Goal: Information Seeking & Learning: Check status

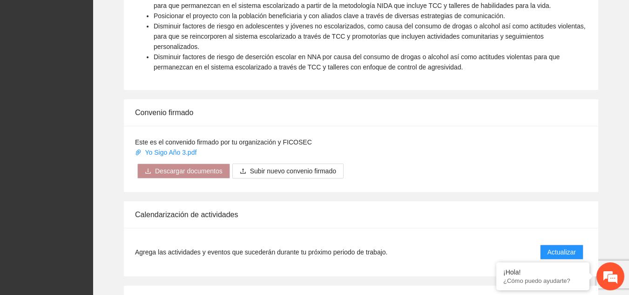
scroll to position [753, 0]
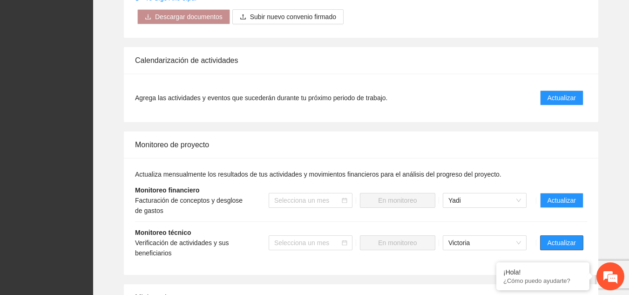
click at [566, 237] on span "Actualizar" at bounding box center [561, 242] width 28 height 10
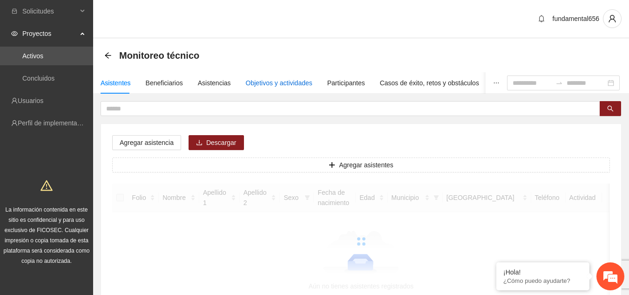
click at [301, 87] on div "Objetivos y actividades" at bounding box center [279, 83] width 67 height 10
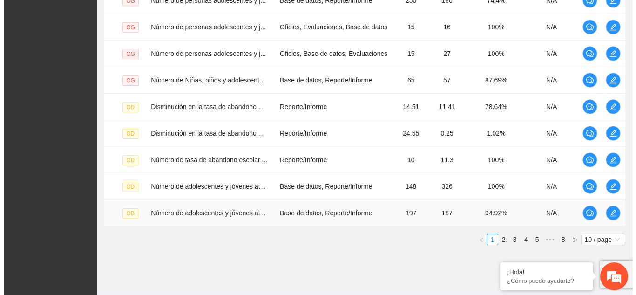
scroll to position [293, 0]
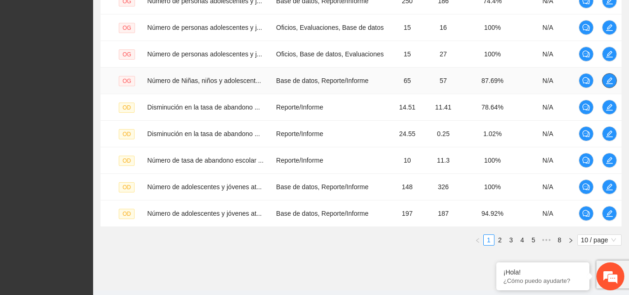
click at [609, 80] on icon "edit" at bounding box center [609, 80] width 7 height 7
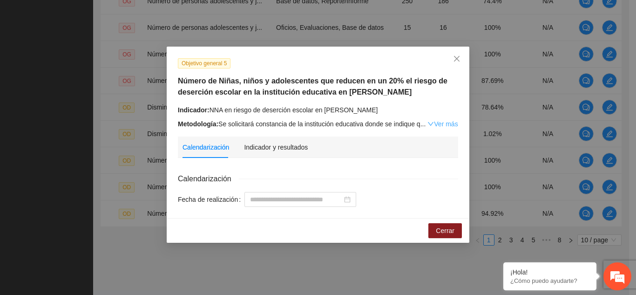
click at [447, 126] on link "Ver más" at bounding box center [442, 123] width 30 height 7
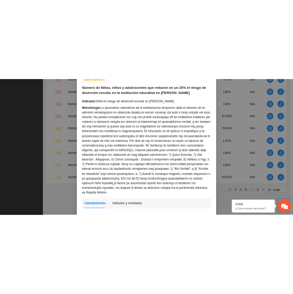
scroll to position [0, 0]
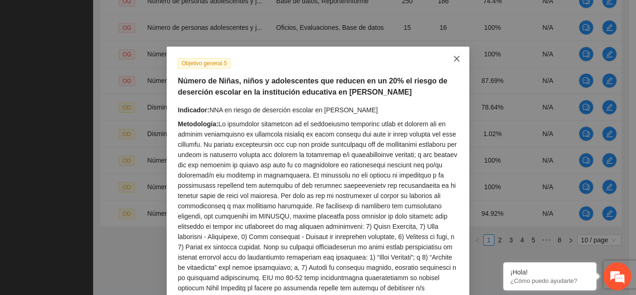
click at [453, 55] on icon "close" at bounding box center [456, 58] width 7 height 7
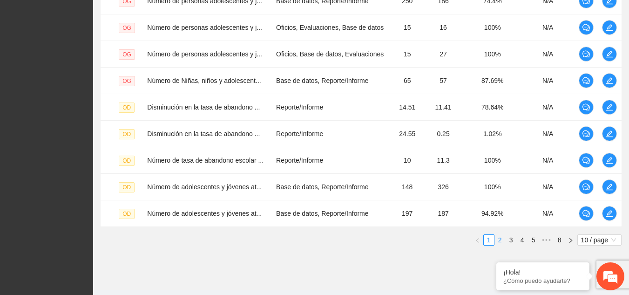
click at [500, 241] on link "2" at bounding box center [500, 240] width 10 height 10
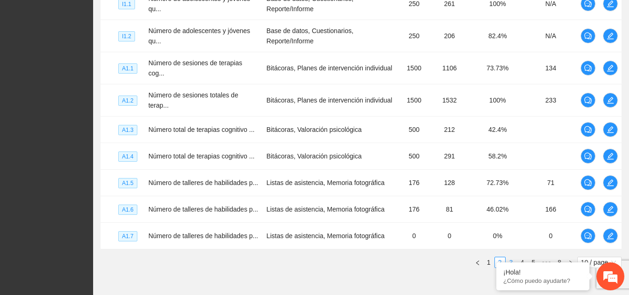
click at [510, 257] on link "3" at bounding box center [511, 262] width 10 height 10
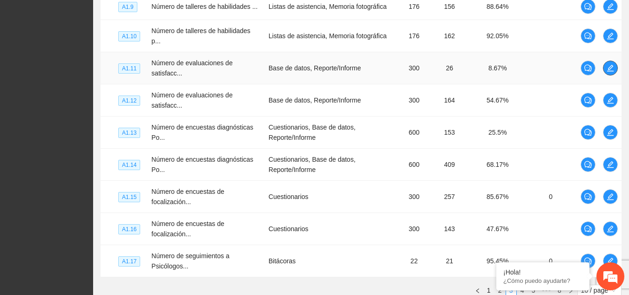
click at [611, 71] on icon "edit" at bounding box center [610, 68] width 7 height 7
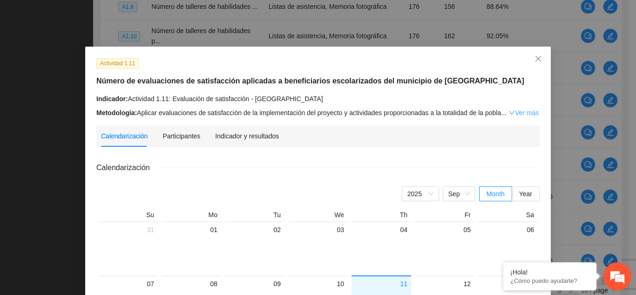
click at [517, 114] on link "Ver más" at bounding box center [523, 112] width 30 height 7
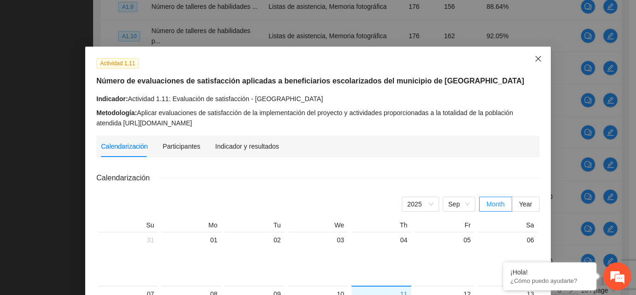
click at [535, 61] on icon "close" at bounding box center [537, 58] width 7 height 7
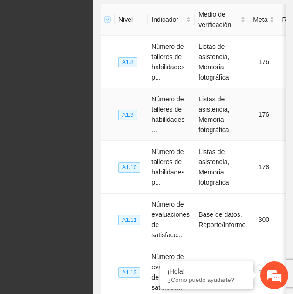
scroll to position [315, 0]
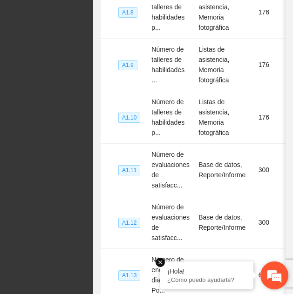
click at [159, 263] on em at bounding box center [159, 262] width 9 height 9
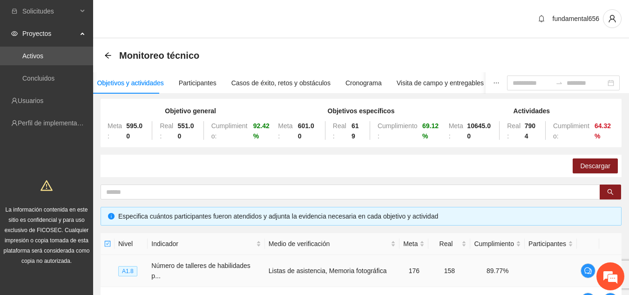
scroll to position [365, 0]
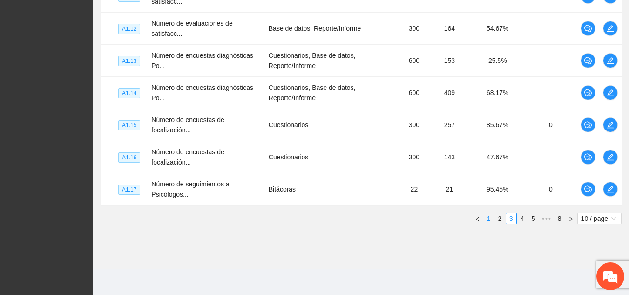
click at [488, 221] on link "1" at bounding box center [489, 218] width 10 height 10
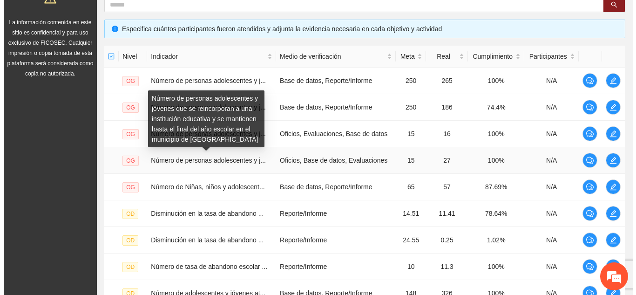
scroll to position [187, 0]
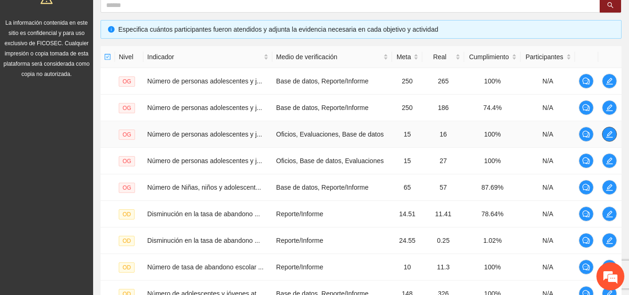
click at [609, 135] on icon "edit" at bounding box center [609, 134] width 7 height 7
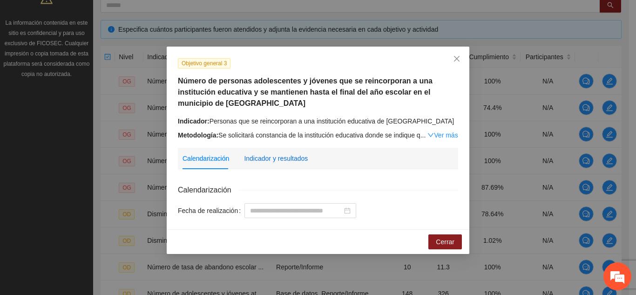
click at [289, 157] on div "Indicador y resultados" at bounding box center [276, 158] width 64 height 10
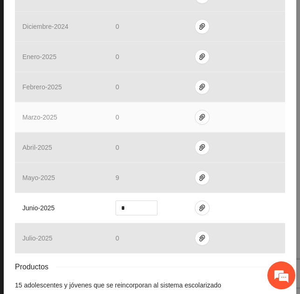
scroll to position [428, 0]
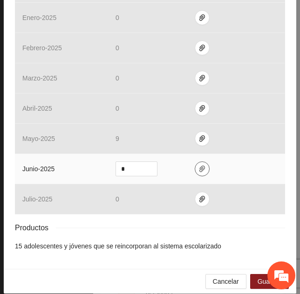
click at [199, 166] on icon "paper-clip" at bounding box center [202, 169] width 6 height 7
click at [260, 277] on span "Guardar" at bounding box center [269, 282] width 24 height 10
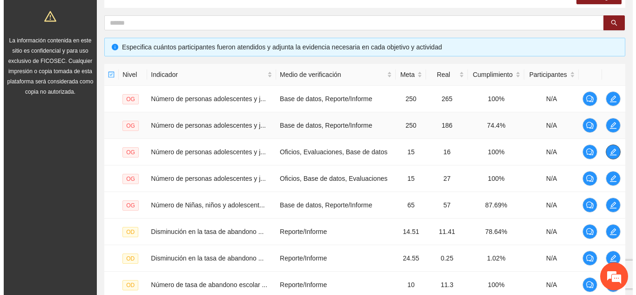
scroll to position [165, 0]
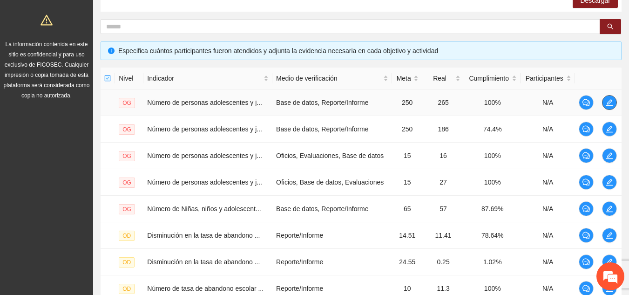
click at [606, 102] on icon "edit" at bounding box center [609, 102] width 7 height 7
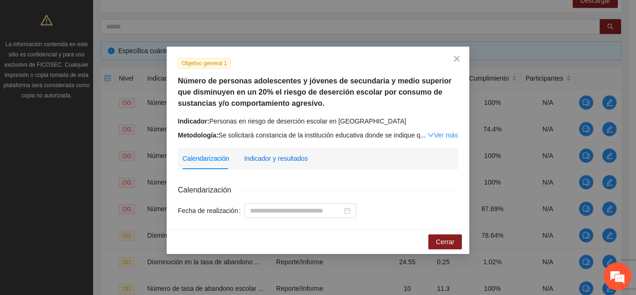
click at [285, 158] on div "Indicador y resultados" at bounding box center [276, 158] width 64 height 10
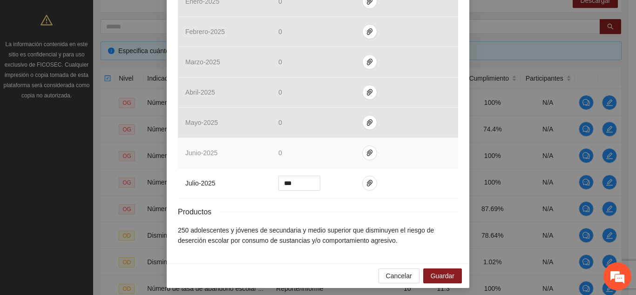
scroll to position [430, 0]
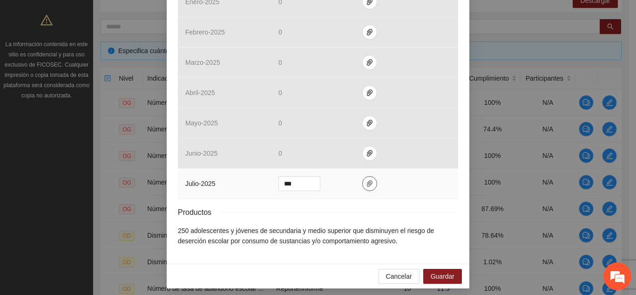
click at [366, 181] on icon "paper-clip" at bounding box center [369, 183] width 7 height 7
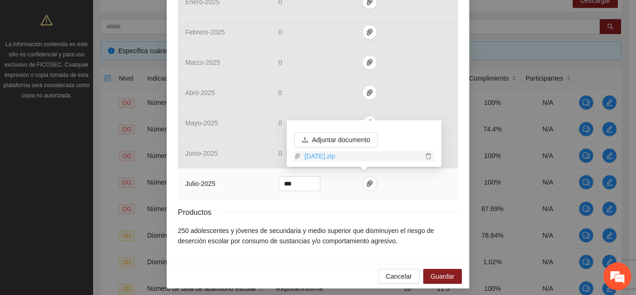
click at [332, 155] on link "[DATE].zip" at bounding box center [362, 156] width 122 height 10
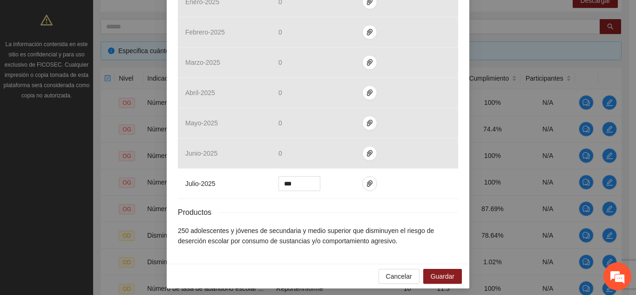
click at [511, 190] on div "Objetivo general 1 Número de personas adolescentes y jóvenes de secundaria y me…" at bounding box center [318, 147] width 636 height 295
click at [407, 280] on span "Cancelar" at bounding box center [399, 276] width 26 height 10
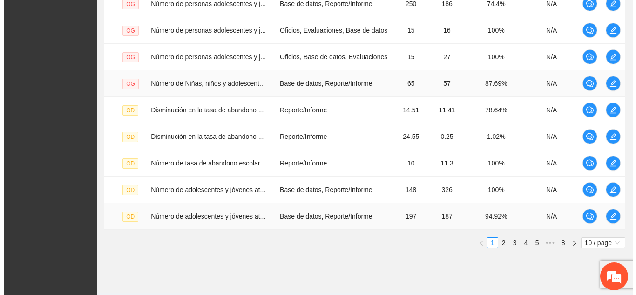
scroll to position [315, 0]
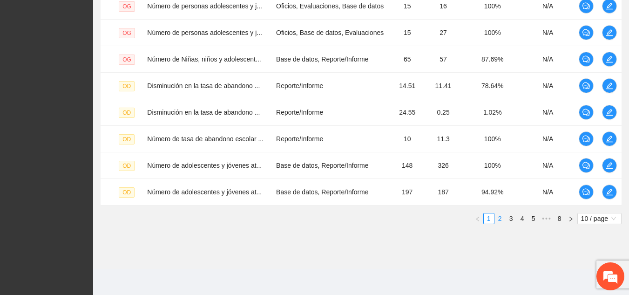
click at [496, 220] on link "2" at bounding box center [500, 218] width 10 height 10
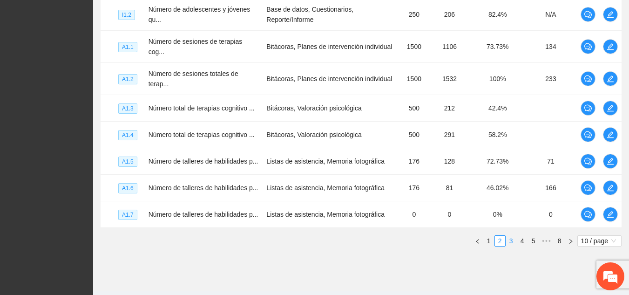
click at [509, 236] on link "3" at bounding box center [511, 241] width 10 height 10
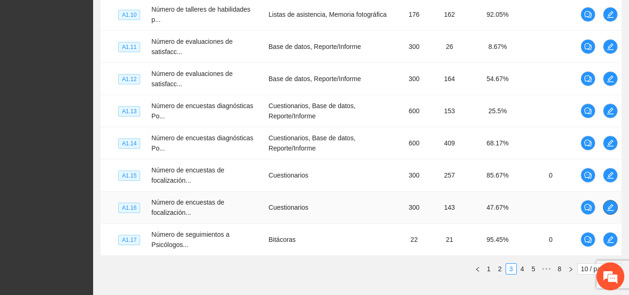
click at [611, 210] on icon "edit" at bounding box center [610, 207] width 7 height 7
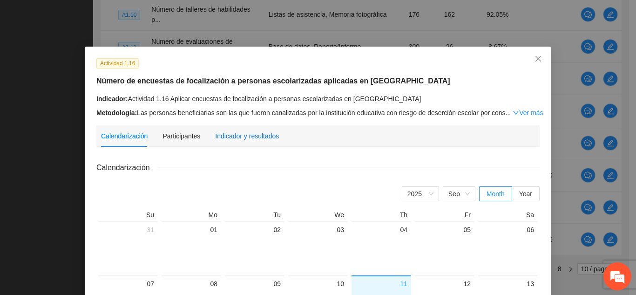
click at [232, 133] on div "Indicador y resultados" at bounding box center [247, 136] width 64 height 10
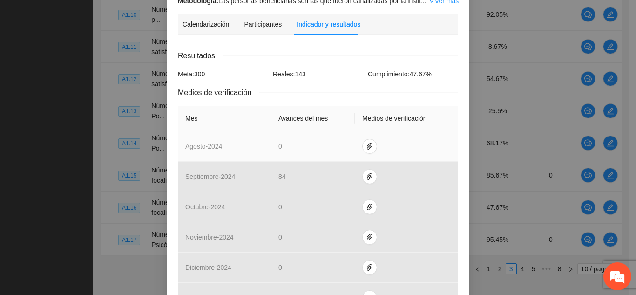
scroll to position [134, 0]
click at [367, 144] on icon "paper-clip" at bounding box center [369, 145] width 7 height 7
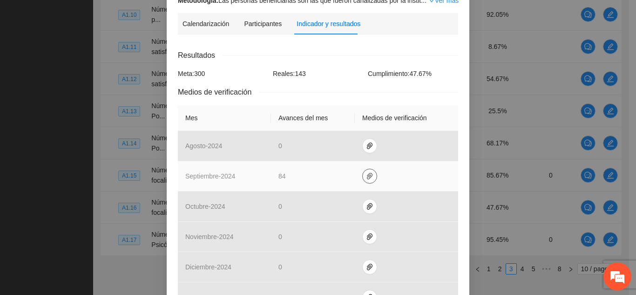
click at [367, 182] on button "button" at bounding box center [369, 176] width 15 height 15
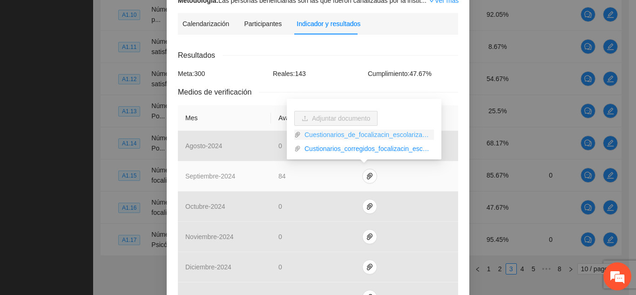
click at [358, 135] on link "Cuestionarios_de_focalizacin_escolarizados_Cuauhtemoc.zip" at bounding box center [367, 134] width 133 height 10
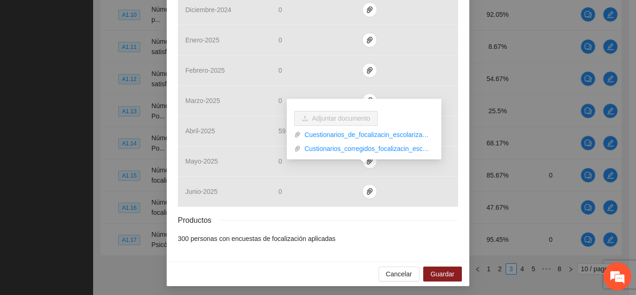
scroll to position [392, 0]
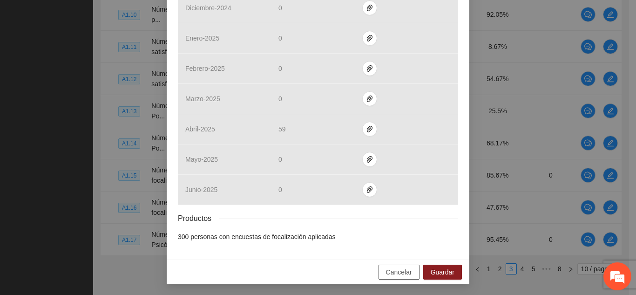
click at [397, 270] on span "Cancelar" at bounding box center [399, 272] width 26 height 10
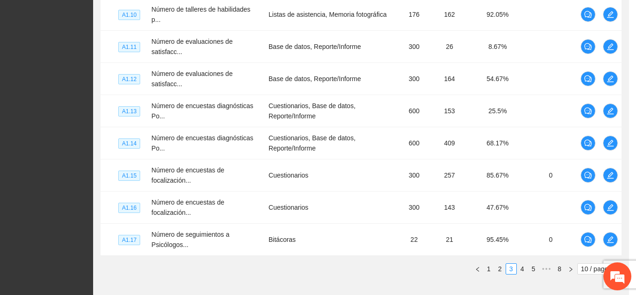
scroll to position [346, 0]
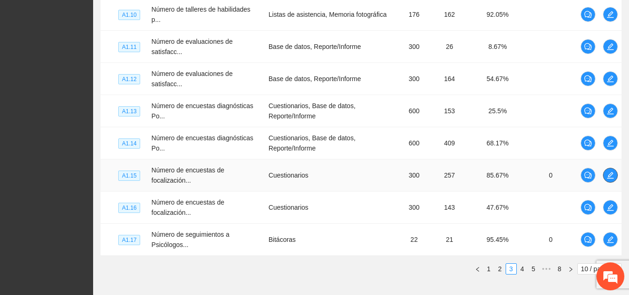
click at [611, 176] on icon "edit" at bounding box center [610, 174] width 7 height 7
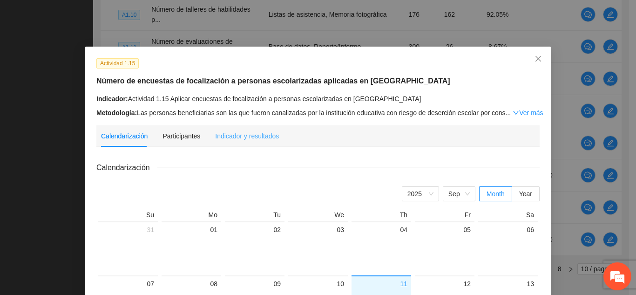
click at [263, 143] on div "Indicador y resultados" at bounding box center [247, 135] width 64 height 21
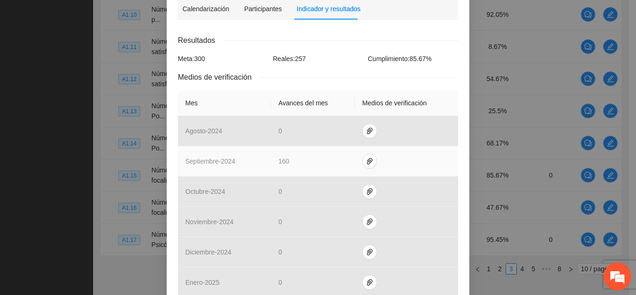
scroll to position [149, 0]
click at [366, 159] on icon "paper-clip" at bounding box center [369, 160] width 7 height 7
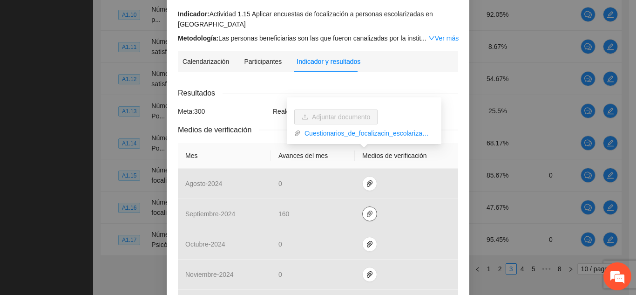
scroll to position [95, 0]
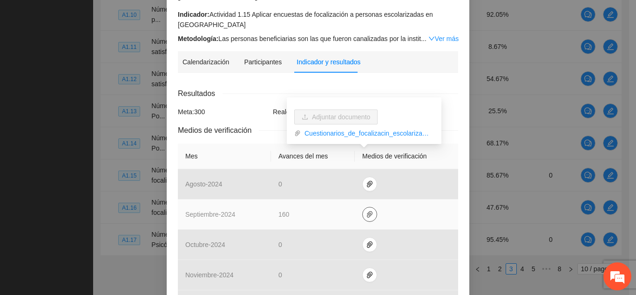
click at [371, 216] on span "paper-clip" at bounding box center [370, 213] width 14 height 7
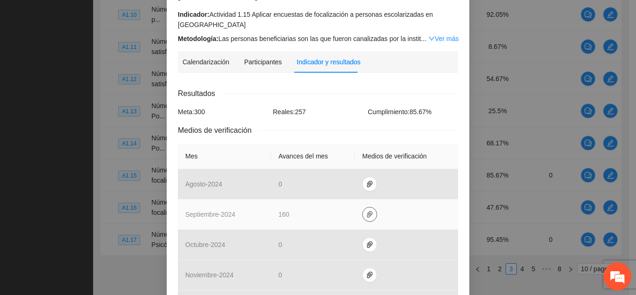
click at [366, 212] on icon "paper-clip" at bounding box center [369, 213] width 7 height 7
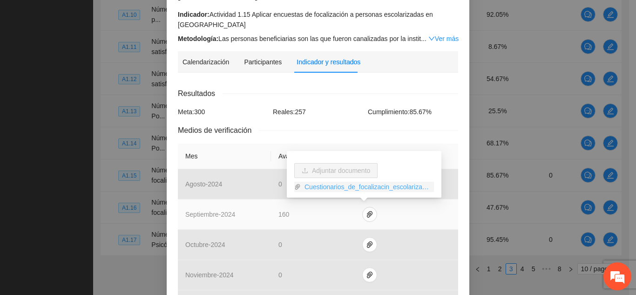
click at [367, 183] on link "Cuestionarios_de_focalizacin_escolarizados_Chihuahua.zip" at bounding box center [367, 187] width 133 height 10
click at [375, 188] on link "Cuestionarios_de_focalizacin_escolarizados_Chihuahua.zip" at bounding box center [367, 187] width 133 height 10
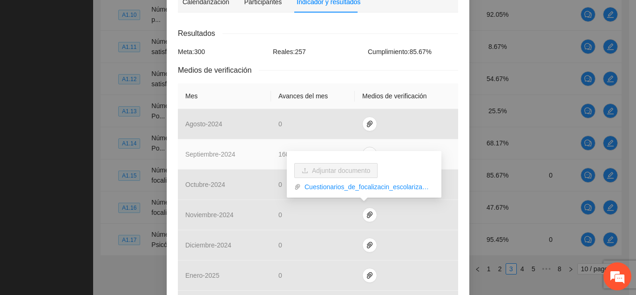
scroll to position [156, 0]
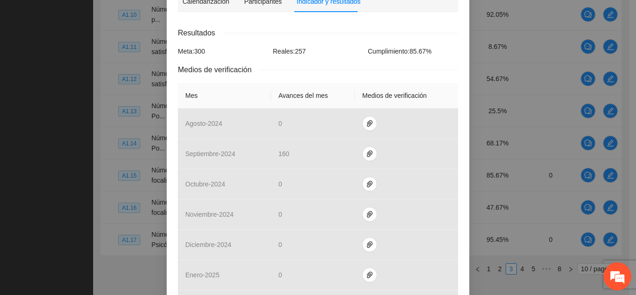
click at [462, 207] on div "Actividad 1.15 Número de encuestas de focalización a personas escolarizadas apl…" at bounding box center [318, 193] width 303 height 605
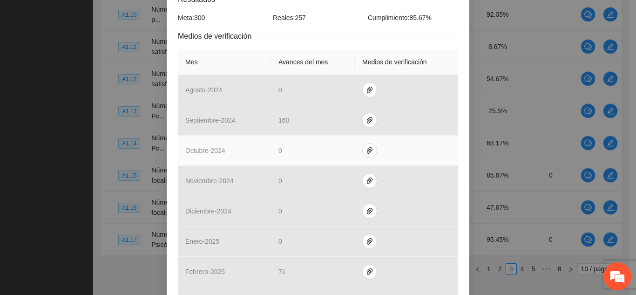
scroll to position [190, 0]
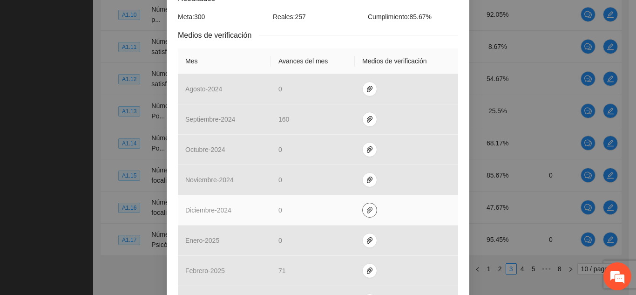
drag, startPoint x: 364, startPoint y: 183, endPoint x: 361, endPoint y: 210, distance: 27.7
click at [366, 210] on icon "paper-clip" at bounding box center [369, 209] width 7 height 7
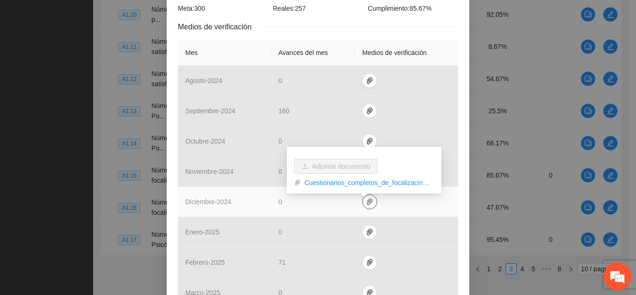
scroll to position [199, 0]
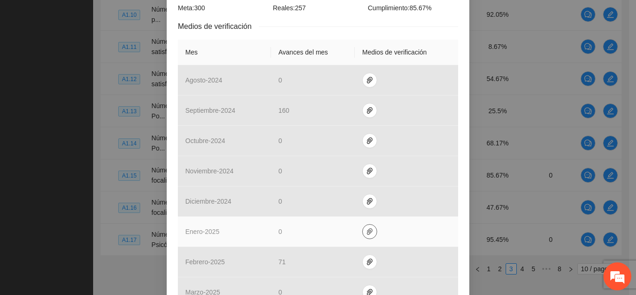
click at [366, 234] on icon "paper-clip" at bounding box center [369, 231] width 7 height 7
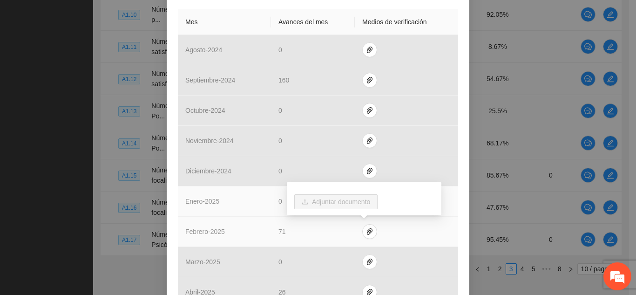
scroll to position [230, 0]
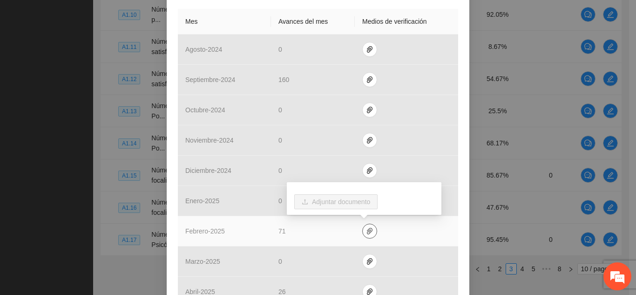
click at [366, 234] on icon "paper-clip" at bounding box center [369, 230] width 7 height 7
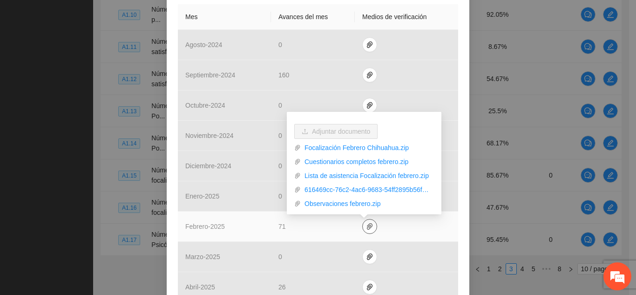
scroll to position [236, 0]
click at [320, 149] on link "Focalización Febrero Chihuahua.zip" at bounding box center [367, 147] width 133 height 10
click at [365, 144] on link "Focalización Febrero Chihuahua.zip" at bounding box center [367, 147] width 133 height 10
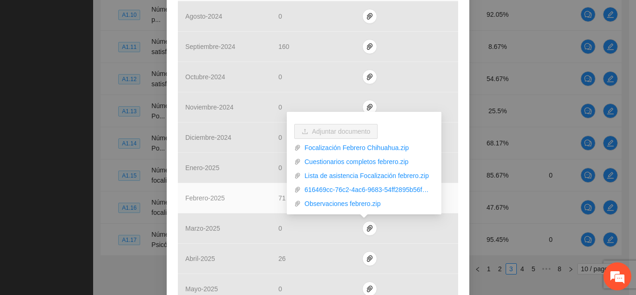
scroll to position [260, 0]
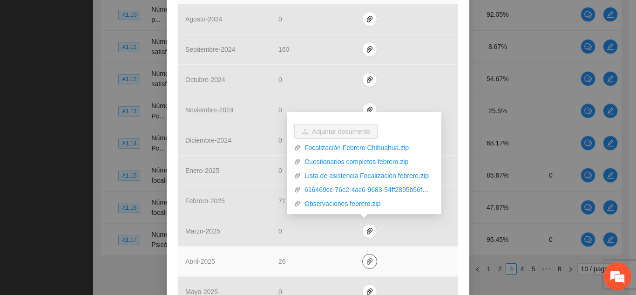
click at [366, 262] on icon "paper-clip" at bounding box center [369, 260] width 7 height 7
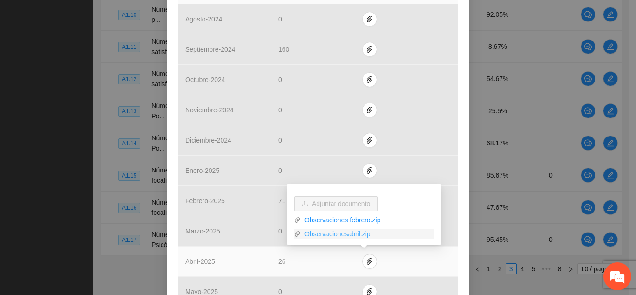
click at [352, 236] on link "Observacionesabril.zip" at bounding box center [367, 234] width 133 height 10
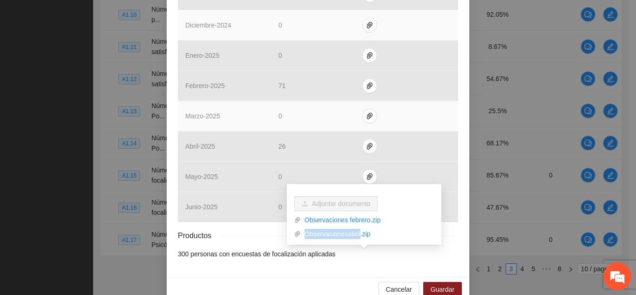
scroll to position [392, 0]
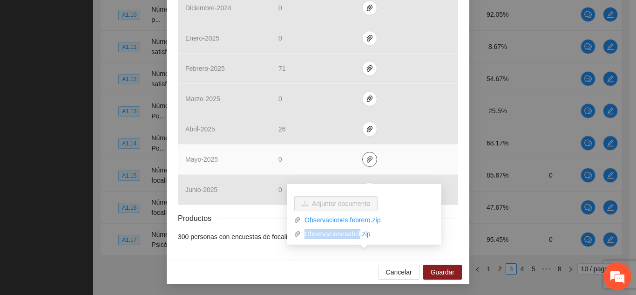
click at [366, 158] on icon "paper-clip" at bounding box center [369, 158] width 7 height 7
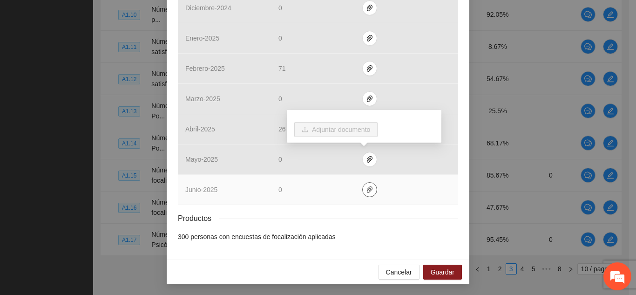
click at [366, 194] on button "button" at bounding box center [369, 189] width 15 height 15
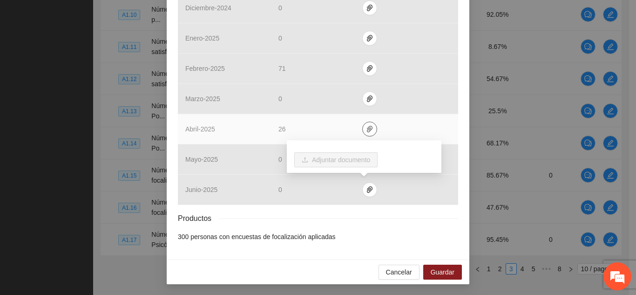
click at [366, 132] on icon "paper-clip" at bounding box center [369, 128] width 7 height 7
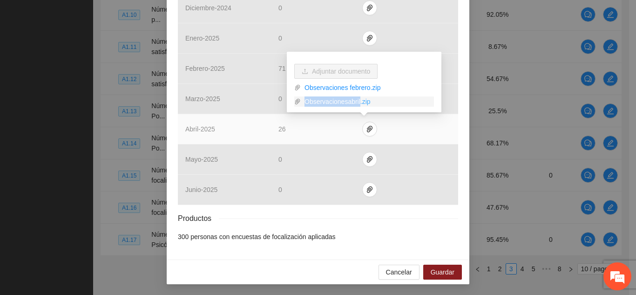
click at [342, 103] on link "Observacionesabril.zip" at bounding box center [367, 101] width 133 height 10
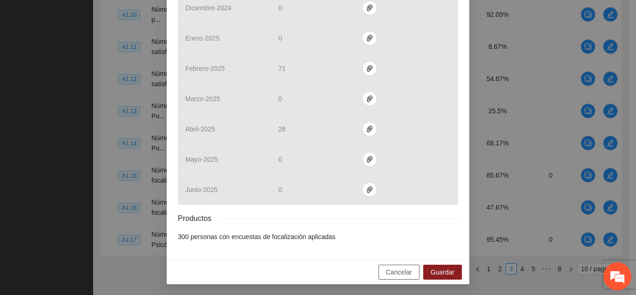
click at [393, 269] on span "Cancelar" at bounding box center [399, 272] width 26 height 10
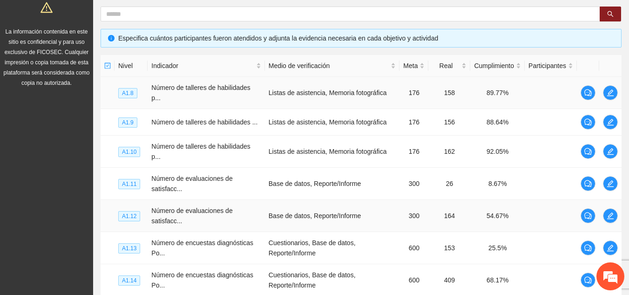
scroll to position [0, 0]
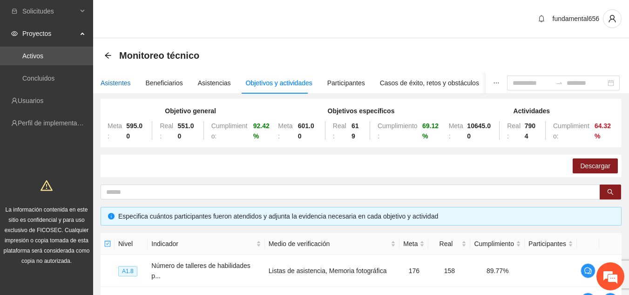
click at [118, 84] on div "Asistentes" at bounding box center [116, 83] width 30 height 10
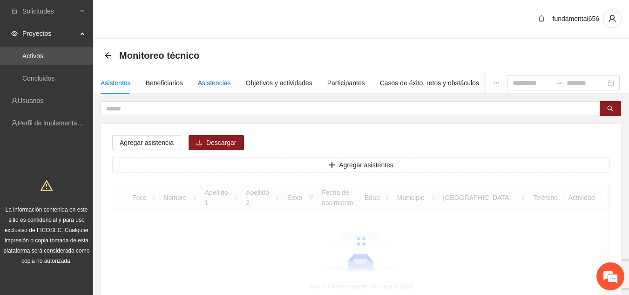
click at [207, 84] on div "Asistencias" at bounding box center [214, 83] width 33 height 10
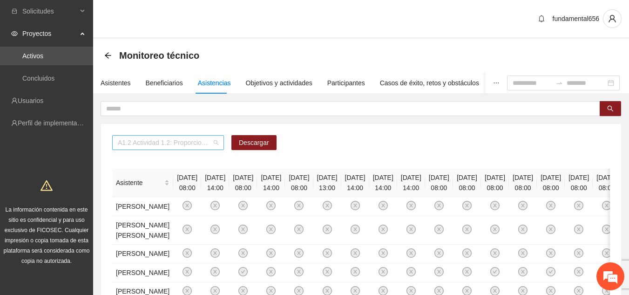
click at [216, 145] on span "A1.2 Actividad 1.2: Proporcionar terapias cognitivo-conductuales a adolescentes…" at bounding box center [168, 142] width 101 height 14
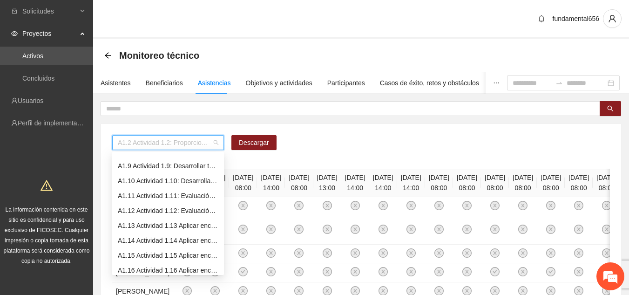
scroll to position [129, 0]
click at [155, 239] on div "A1.15 Actividad 1.15 Aplicar encuestas de focalización a personas escolarizadas…" at bounding box center [168, 240] width 101 height 10
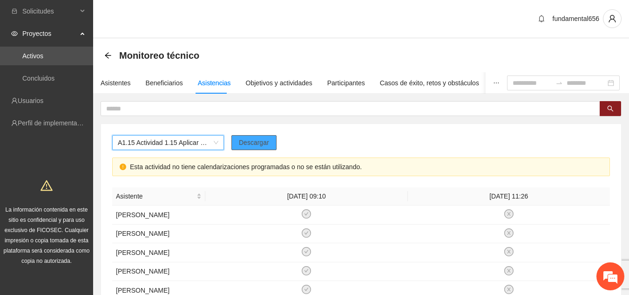
click at [247, 144] on span "Descargar" at bounding box center [254, 142] width 30 height 10
click at [253, 144] on span "Descargar" at bounding box center [254, 142] width 30 height 10
click at [252, 144] on span "Descargar" at bounding box center [254, 142] width 30 height 10
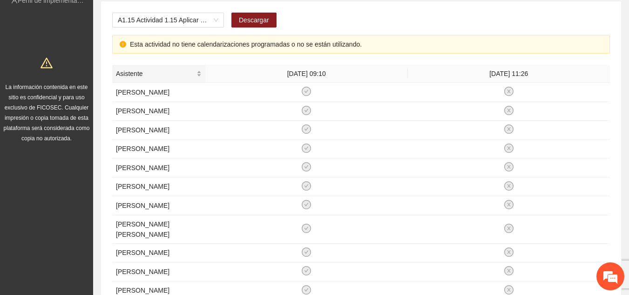
click at [195, 77] on div "Asistente" at bounding box center [159, 73] width 86 height 10
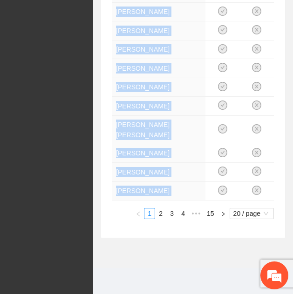
scroll to position [584, 0]
drag, startPoint x: 117, startPoint y: 129, endPoint x: 153, endPoint y: 198, distance: 77.7
click at [153, 198] on tbody "[PERSON_NAME] [PERSON_NAME] [PERSON_NAME] [PERSON_NAME] [PERSON_NAME] Santiago …" at bounding box center [193, 2] width 162 height 396
copy tbody "[PERSON_NAME] [PERSON_NAME] [PERSON_NAME] [PERSON_NAME] [PERSON_NAME] Santiago …"
click at [159, 211] on link "2" at bounding box center [160, 214] width 10 height 10
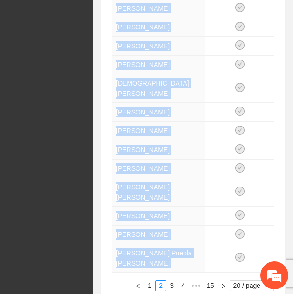
scroll to position [487, 0]
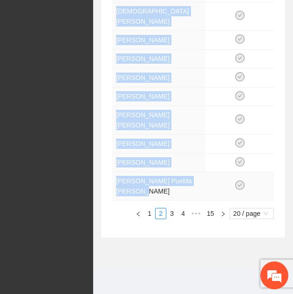
drag, startPoint x: 117, startPoint y: 131, endPoint x: 152, endPoint y: 195, distance: 72.9
copy tbody "[PERSON_NAME] [PERSON_NAME] Ketzamany [PERSON_NAME] [PERSON_NAME] [PERSON_NAME]…"
click at [171, 214] on link "3" at bounding box center [172, 214] width 10 height 10
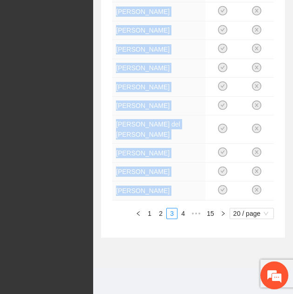
scroll to position [574, 0]
drag, startPoint x: 117, startPoint y: 208, endPoint x: 138, endPoint y: 234, distance: 33.4
copy div "[PERSON_NAME] [PERSON_NAME] [PERSON_NAME] [PERSON_NAME] [PERSON_NAME] [PERSON_N…"
click at [185, 221] on div "Asistente [DATE] 09:10 [DATE] 11:26 [PERSON_NAME] [PERSON_NAME] [PERSON_NAME] […" at bounding box center [193, 5] width 162 height 441
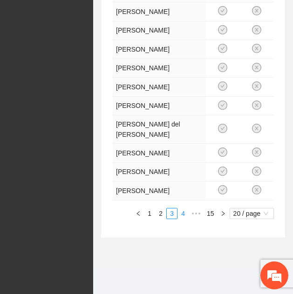
click at [182, 213] on link "4" at bounding box center [183, 214] width 10 height 10
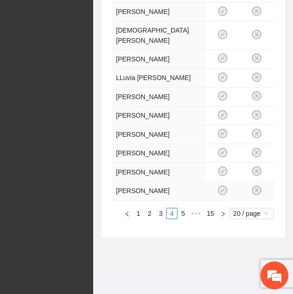
drag, startPoint x: 117, startPoint y: 101, endPoint x: 155, endPoint y: 196, distance: 101.6
click at [155, 196] on tbody "[PERSON_NAME] [PERSON_NAME] [PERSON_NAME] [PERSON_NAME] [PERSON_NAME] [PERSON_N…" at bounding box center [193, 2] width 162 height 396
copy tbody "[PERSON_NAME] [PERSON_NAME] [PERSON_NAME] [PERSON_NAME] [PERSON_NAME] [PERSON_N…"
click at [184, 213] on link "5" at bounding box center [183, 214] width 10 height 10
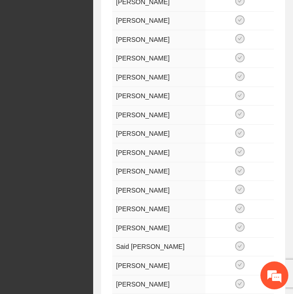
scroll to position [468, 0]
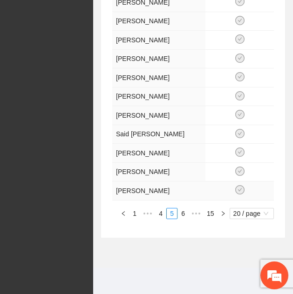
drag, startPoint x: 117, startPoint y: 62, endPoint x: 146, endPoint y: 193, distance: 133.6
click at [146, 193] on tbody "[PERSON_NAME] [PERSON_NAME] [PERSON_NAME] [PERSON_NAME] [PERSON_NAME] [PERSON_N…" at bounding box center [193, 7] width 162 height 387
copy tbody "[PERSON_NAME] [PERSON_NAME] [PERSON_NAME] [PERSON_NAME] [PERSON_NAME] [PERSON_N…"
click at [183, 215] on link "6" at bounding box center [183, 214] width 10 height 10
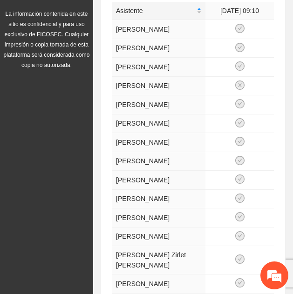
scroll to position [61, 0]
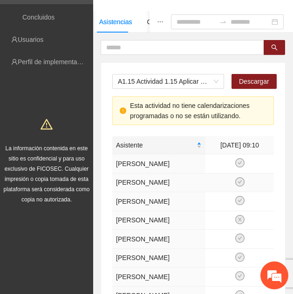
drag, startPoint x: 184, startPoint y: 146, endPoint x: 204, endPoint y: 183, distance: 42.3
click at [204, 183] on td "[PERSON_NAME]" at bounding box center [158, 183] width 93 height 19
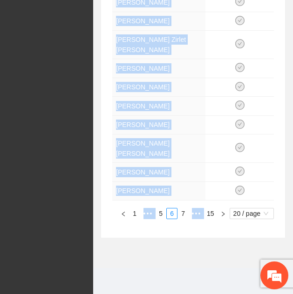
scroll to position [468, 0]
drag, startPoint x: 118, startPoint y: 163, endPoint x: 142, endPoint y: 192, distance: 37.0
click at [142, 192] on tbody "[PERSON_NAME] [PERSON_NAME] [PERSON_NAME] [PERSON_NAME] [PERSON_NAME] [PERSON_N…" at bounding box center [193, 2] width 162 height 396
copy tbody "[PERSON_NAME] [PERSON_NAME] [PERSON_NAME] [PERSON_NAME] [PERSON_NAME] [PERSON_N…"
click at [182, 213] on link "7" at bounding box center [183, 214] width 10 height 10
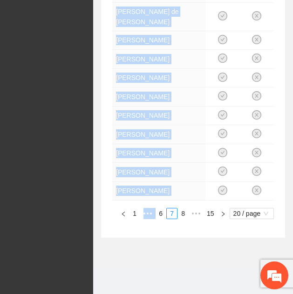
scroll to position [555, 0]
drag, startPoint x: 116, startPoint y: 164, endPoint x: 185, endPoint y: 192, distance: 74.2
click at [185, 192] on tbody "[PERSON_NAME] [PERSON_NAME] de la [PERSON_NAME] [PERSON_NAME] [PERSON_NAME] [PE…" at bounding box center [193, 2] width 162 height 396
copy tbody "[PERSON_NAME] [PERSON_NAME] de la [PERSON_NAME] [PERSON_NAME] [PERSON_NAME] [PE…"
click at [182, 214] on link "8" at bounding box center [183, 214] width 10 height 10
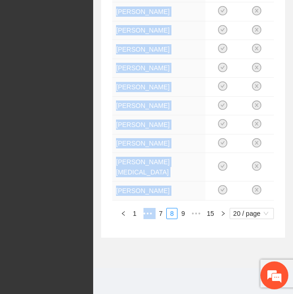
scroll to position [551, 0]
drag, startPoint x: 117, startPoint y: 132, endPoint x: 148, endPoint y: 221, distance: 94.5
click at [148, 201] on tbody "[PERSON_NAME] [PERSON_NAME] [PERSON_NAME] [PERSON_NAME] [PERSON_NAME] [PERSON_N…" at bounding box center [193, 7] width 162 height 387
copy tbody "[PERSON_NAME] [PERSON_NAME] [PERSON_NAME] [PERSON_NAME] [PERSON_NAME] [PERSON_N…"
click at [182, 219] on link "9" at bounding box center [183, 214] width 10 height 10
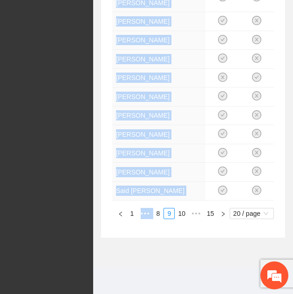
scroll to position [574, 0]
drag, startPoint x: 117, startPoint y: 86, endPoint x: 153, endPoint y: 195, distance: 114.5
copy tbody "[PERSON_NAME] [PERSON_NAME] [PERSON_NAME] [PERSON_NAME] [PERSON_NAME] [PERSON_N…"
click at [179, 212] on link "10" at bounding box center [181, 214] width 13 height 10
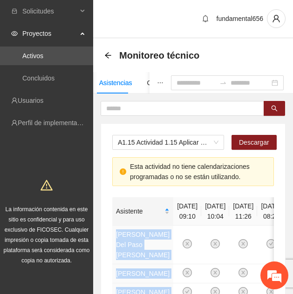
scroll to position [113, 0]
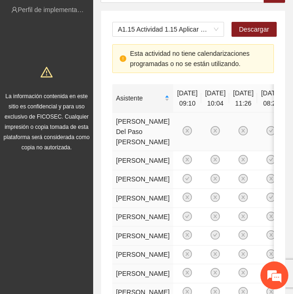
click at [116, 121] on td "[PERSON_NAME] Del Paso [PERSON_NAME]" at bounding box center [142, 132] width 61 height 39
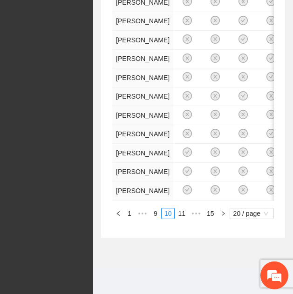
scroll to position [928, 0]
drag, startPoint x: 117, startPoint y: 121, endPoint x: 140, endPoint y: 187, distance: 69.6
click at [140, 187] on tbody "[PERSON_NAME] Del Paso [PERSON_NAME] [PERSON_NAME] [PERSON_NAME] [PERSON_NAME] …" at bounding box center [212, 2] width 201 height 397
copy tbody "[PERSON_NAME] Del Paso [PERSON_NAME] [PERSON_NAME] [PERSON_NAME] [PERSON_NAME] …"
click at [184, 214] on link "11" at bounding box center [181, 214] width 13 height 10
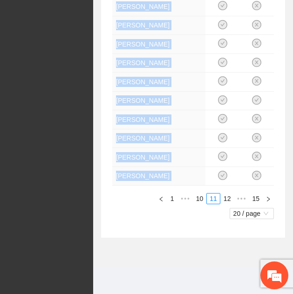
scroll to position [570, 0]
drag, startPoint x: 117, startPoint y: 134, endPoint x: 171, endPoint y: 182, distance: 72.3
click at [227, 201] on link "12" at bounding box center [227, 199] width 13 height 10
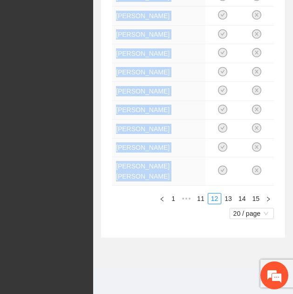
scroll to position [589, 0]
drag, startPoint x: 117, startPoint y: 112, endPoint x: 135, endPoint y: 181, distance: 71.8
click at [229, 198] on link "13" at bounding box center [228, 199] width 13 height 10
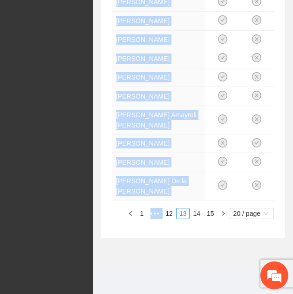
scroll to position [565, 0]
drag, startPoint x: 116, startPoint y: 124, endPoint x: 148, endPoint y: 193, distance: 75.2
click at [198, 213] on link "14" at bounding box center [196, 214] width 13 height 10
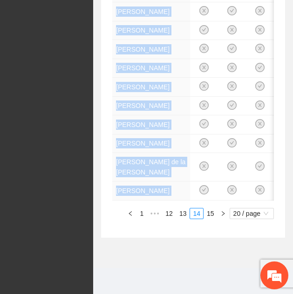
scroll to position [948, 0]
drag, startPoint x: 117, startPoint y: 115, endPoint x: 143, endPoint y: 189, distance: 79.1
click at [209, 214] on link "15" at bounding box center [210, 214] width 13 height 10
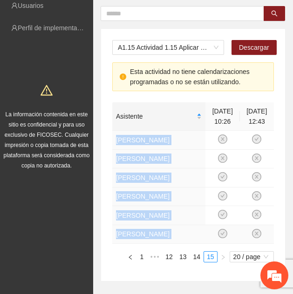
scroll to position [186, 0]
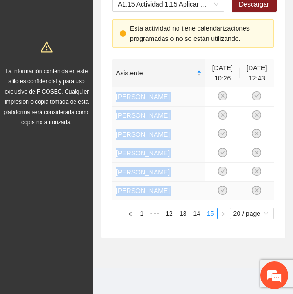
drag, startPoint x: 116, startPoint y: 151, endPoint x: 182, endPoint y: 190, distance: 76.4
click at [182, 190] on tbody "[PERSON_NAME] [PERSON_NAME] [PERSON_NAME] [PERSON_NAME] [PERSON_NAME] [PERSON_N…" at bounding box center [193, 144] width 162 height 113
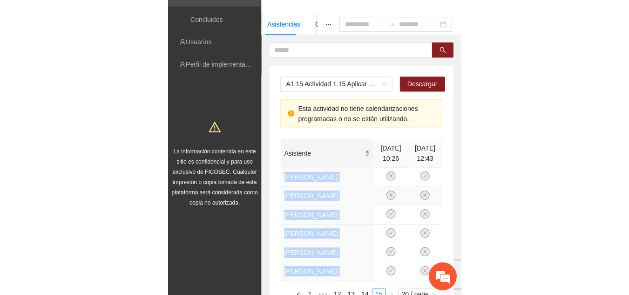
scroll to position [0, 0]
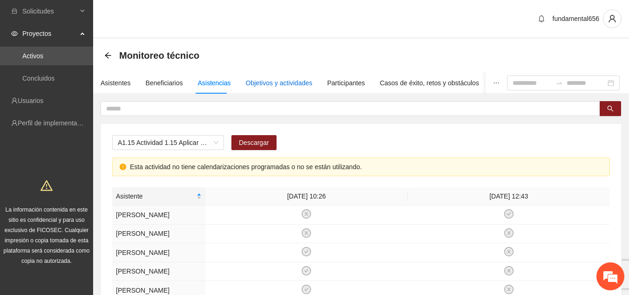
click at [260, 85] on div "Objetivos y actividades" at bounding box center [279, 83] width 67 height 10
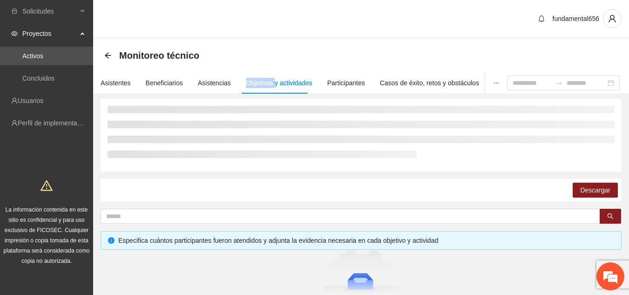
click at [260, 85] on div "Objetivos y actividades" at bounding box center [279, 83] width 67 height 10
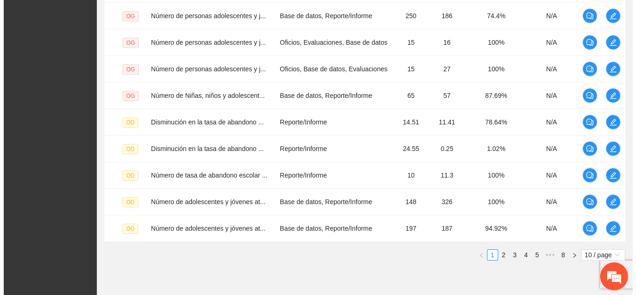
scroll to position [315, 0]
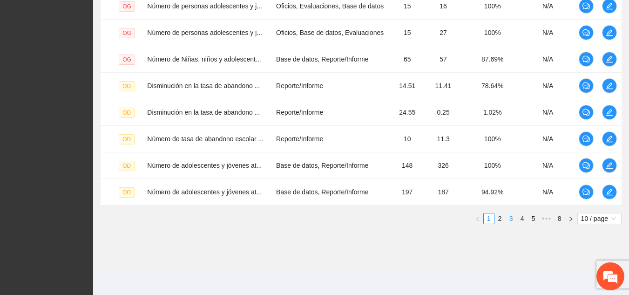
click at [507, 220] on link "3" at bounding box center [511, 218] width 10 height 10
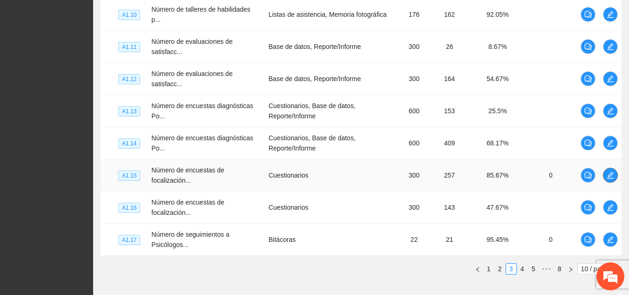
click at [614, 175] on icon "edit" at bounding box center [610, 174] width 7 height 7
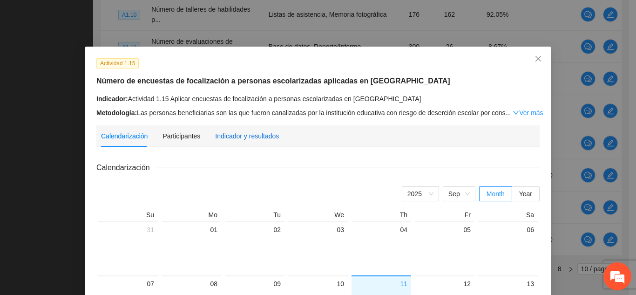
click at [240, 140] on div "Indicador y resultados" at bounding box center [247, 136] width 64 height 10
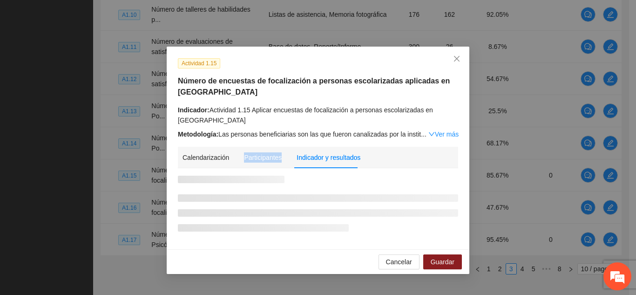
click at [240, 140] on div "Actividad 1.15 Número de encuestas de focalización a personas escolarizadas apl…" at bounding box center [318, 148] width 303 height 202
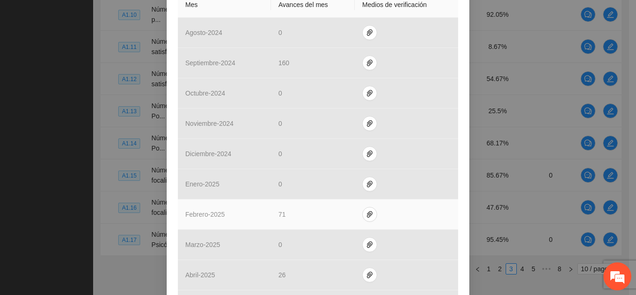
scroll to position [246, 0]
click at [366, 217] on icon "paper-clip" at bounding box center [369, 214] width 7 height 7
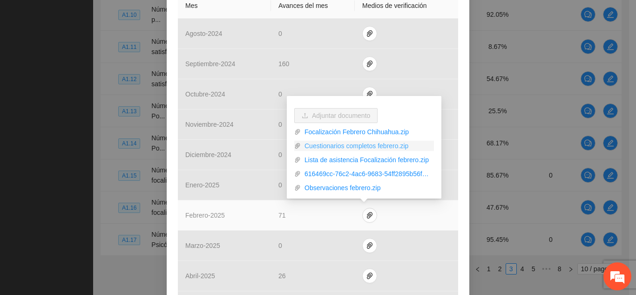
click at [368, 145] on link "Cuestionarios completos febrero.zip" at bounding box center [367, 146] width 133 height 10
click at [333, 149] on link "Cuestionarios completos febrero.zip" at bounding box center [367, 146] width 133 height 10
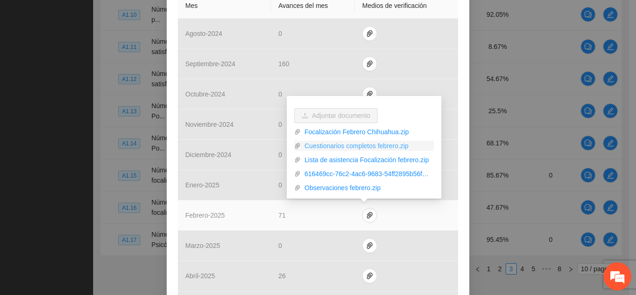
click at [333, 149] on link "Cuestionarios completos febrero.zip" at bounding box center [367, 146] width 133 height 10
